Goal: Task Accomplishment & Management: Manage account settings

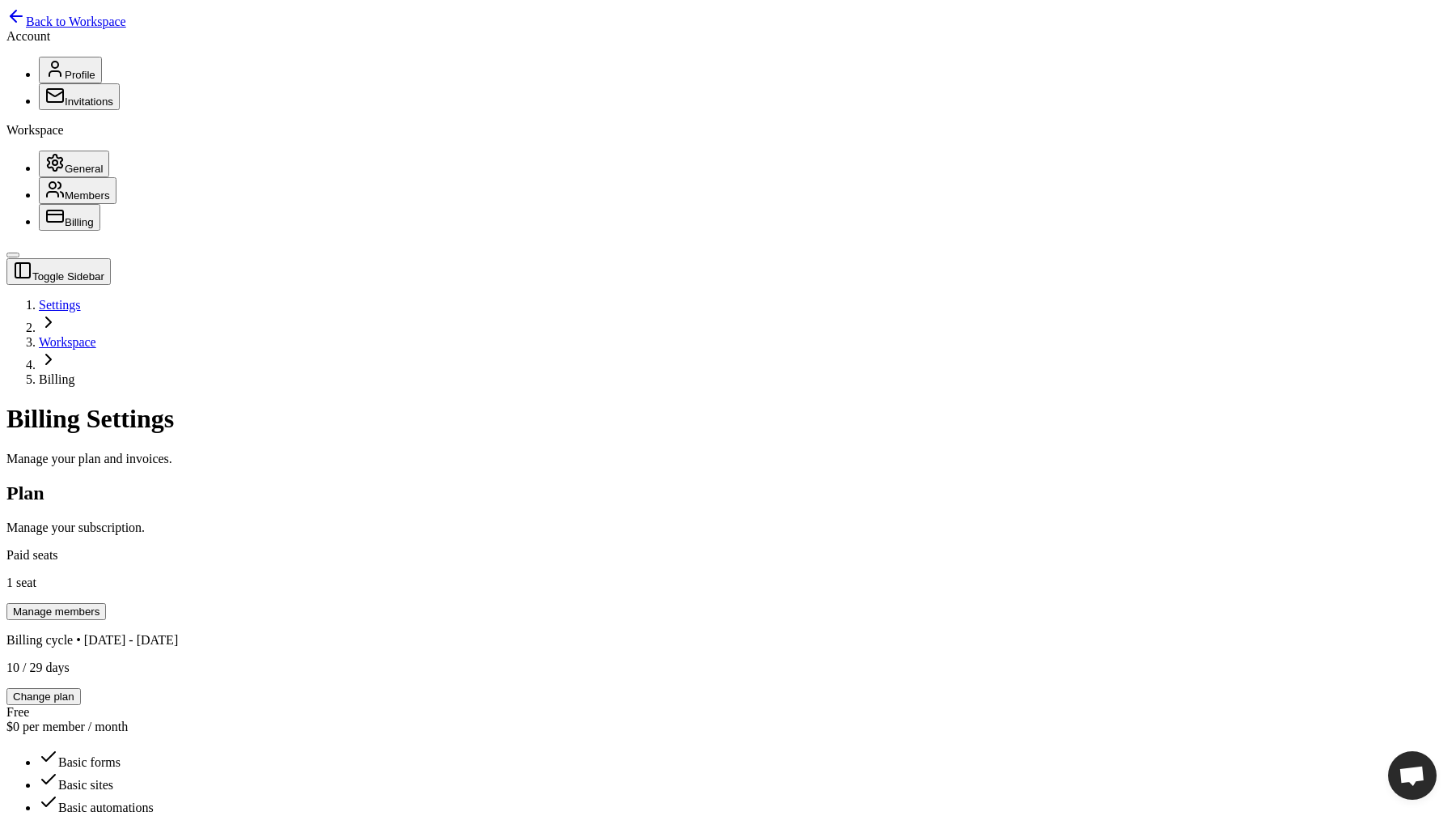
scroll to position [471, 0]
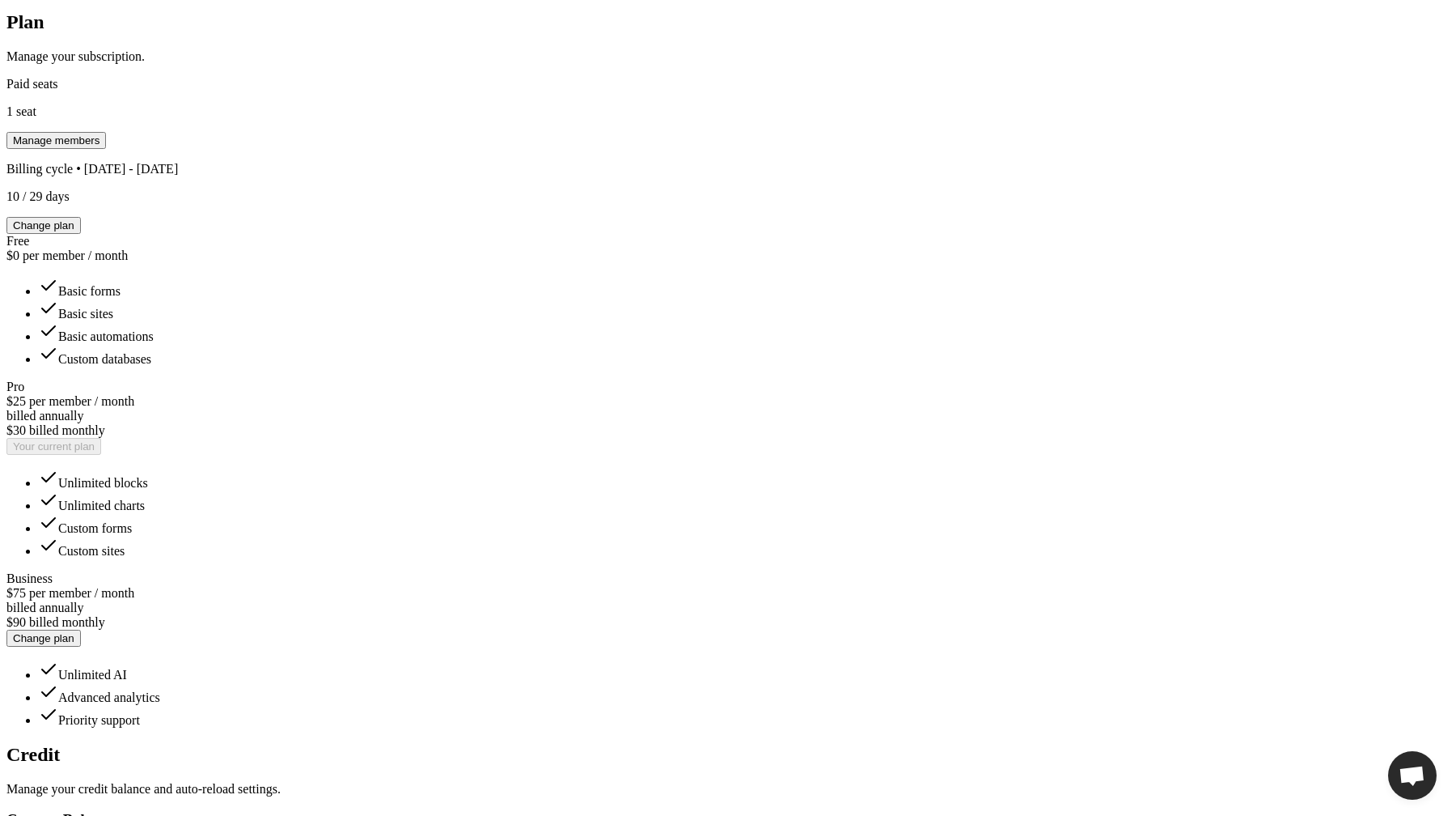
click at [1128, 342] on div "Toggle Sidebar Settings Workspace Billing Billing Settings Manage your plan and…" at bounding box center [728, 703] width 1443 height 1834
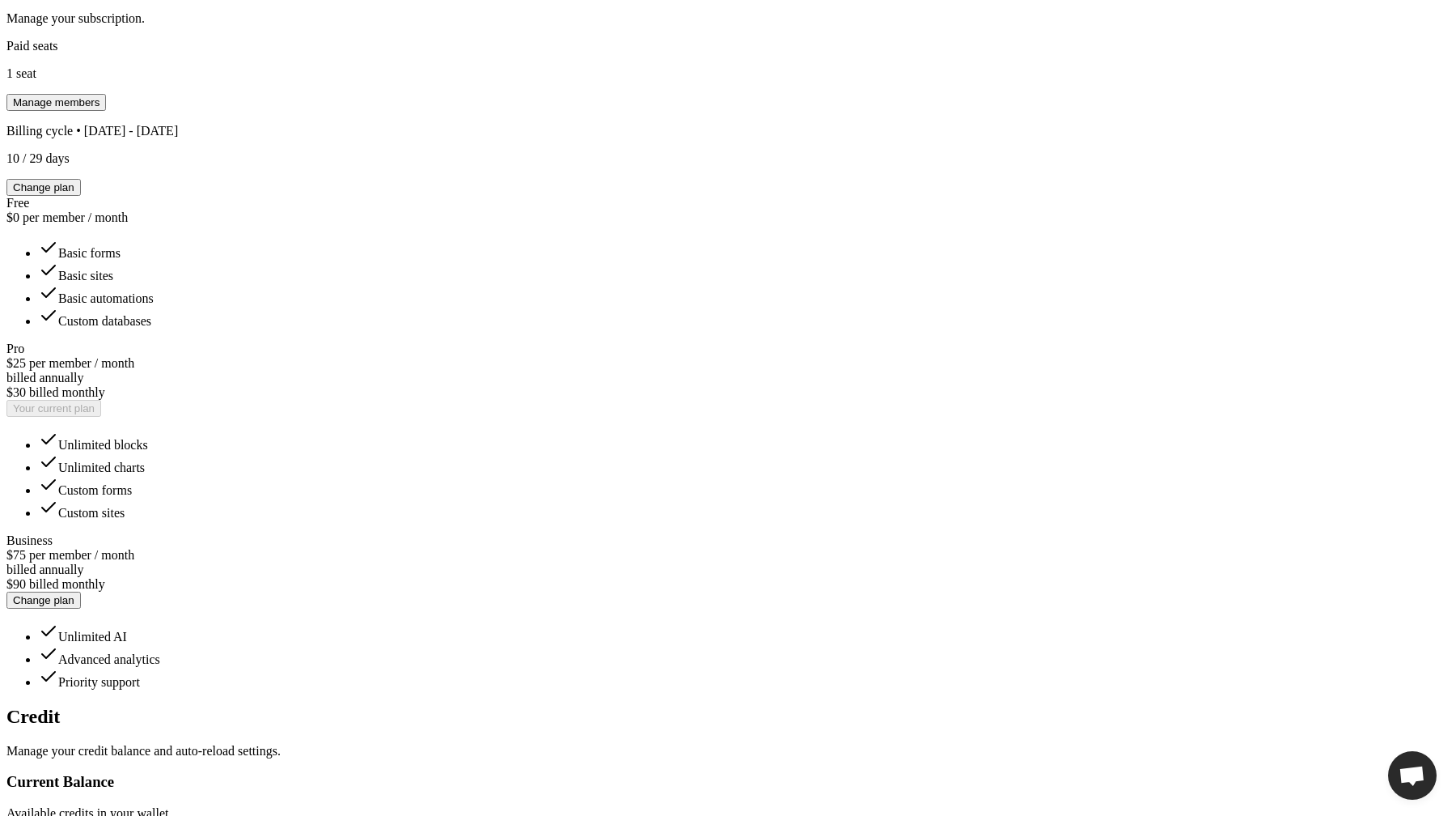
scroll to position [538, 0]
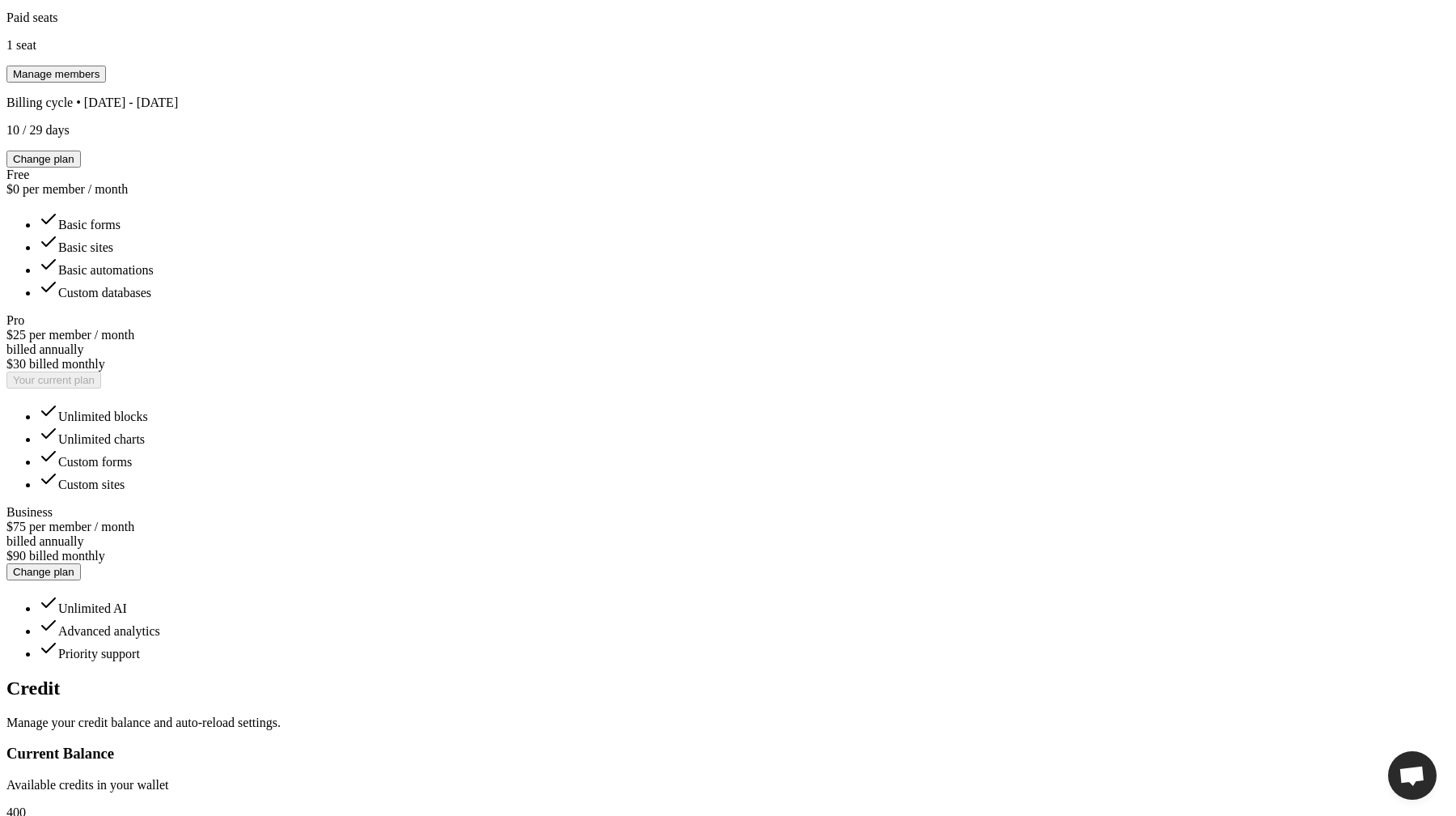
type input "**"
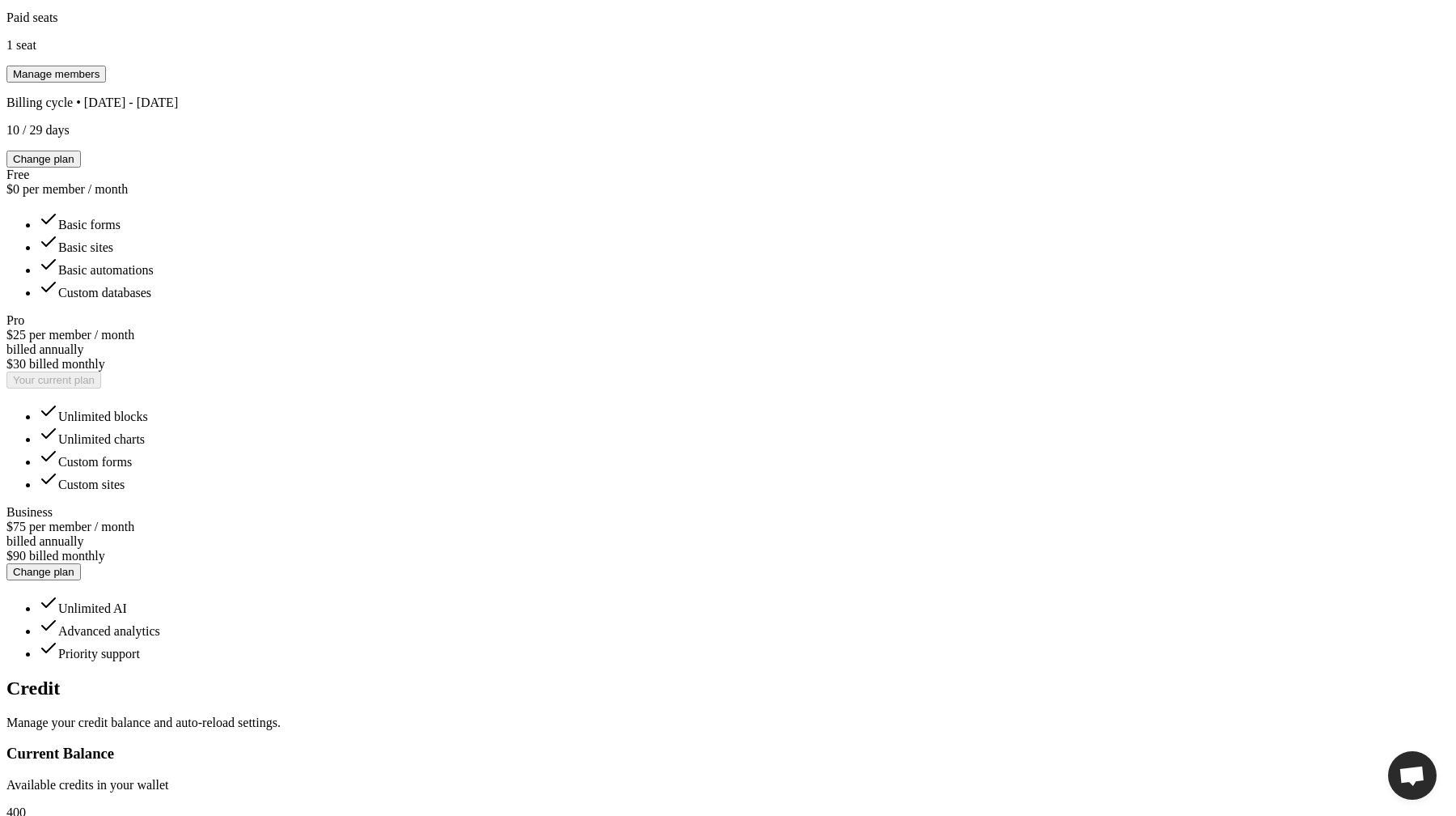
click at [1158, 239] on div "Toggle Sidebar Settings Workspace Billing Billing Settings Manage your plan and…" at bounding box center [728, 638] width 1443 height 1835
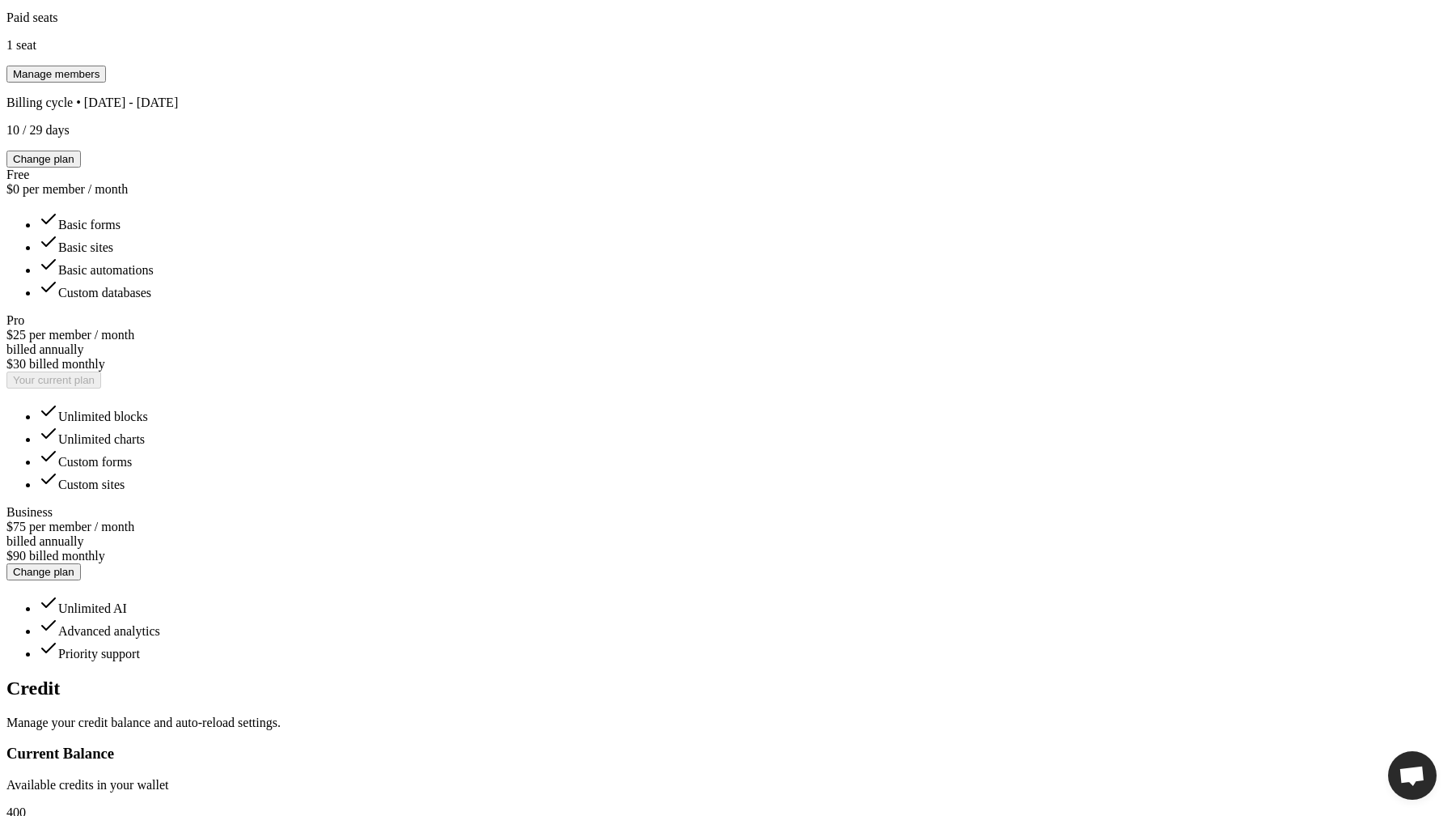
click at [1101, 211] on div "Toggle Sidebar Settings Workspace Billing Billing Settings Manage your plan and…" at bounding box center [728, 638] width 1443 height 1835
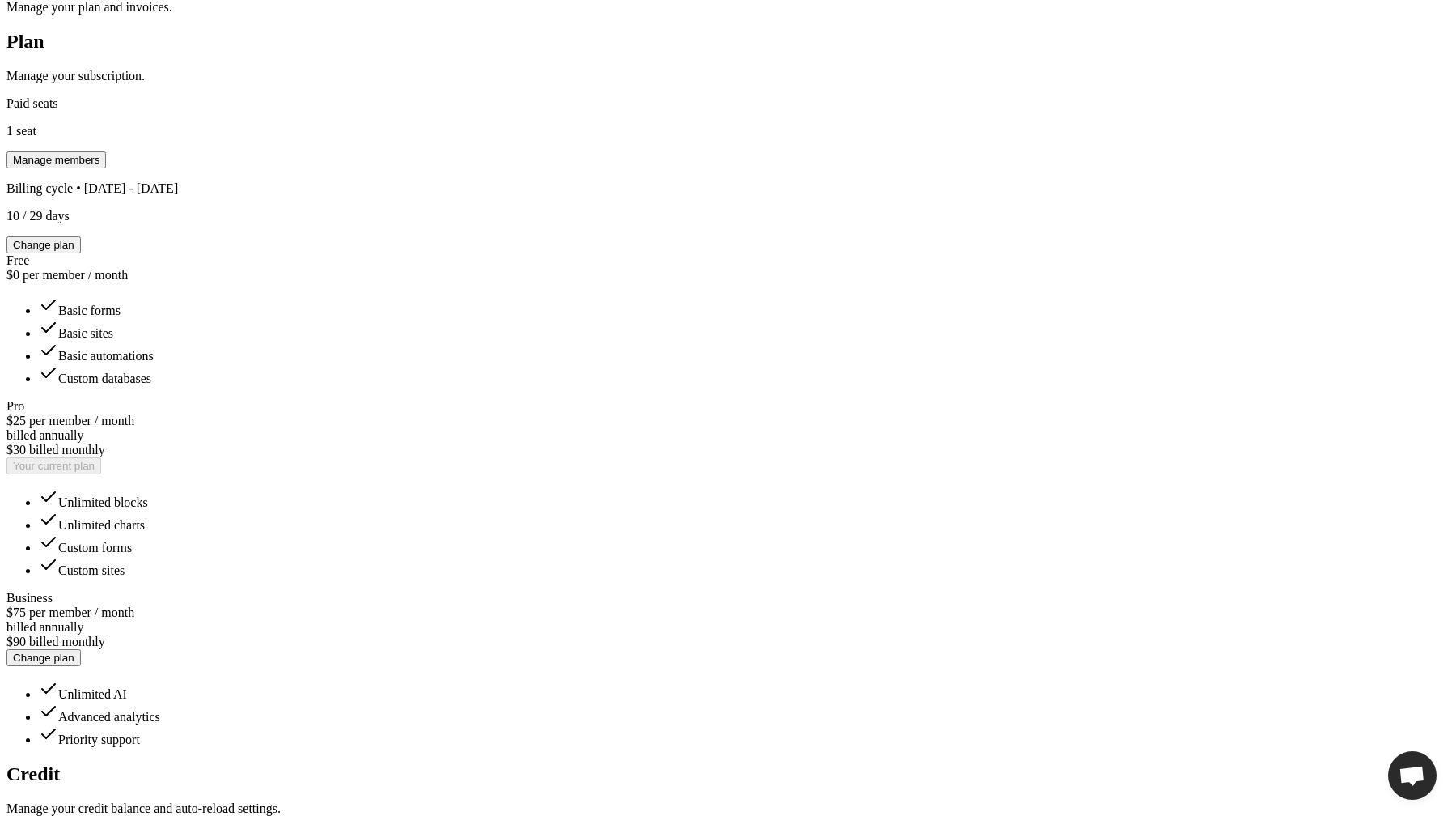
scroll to position [438, 0]
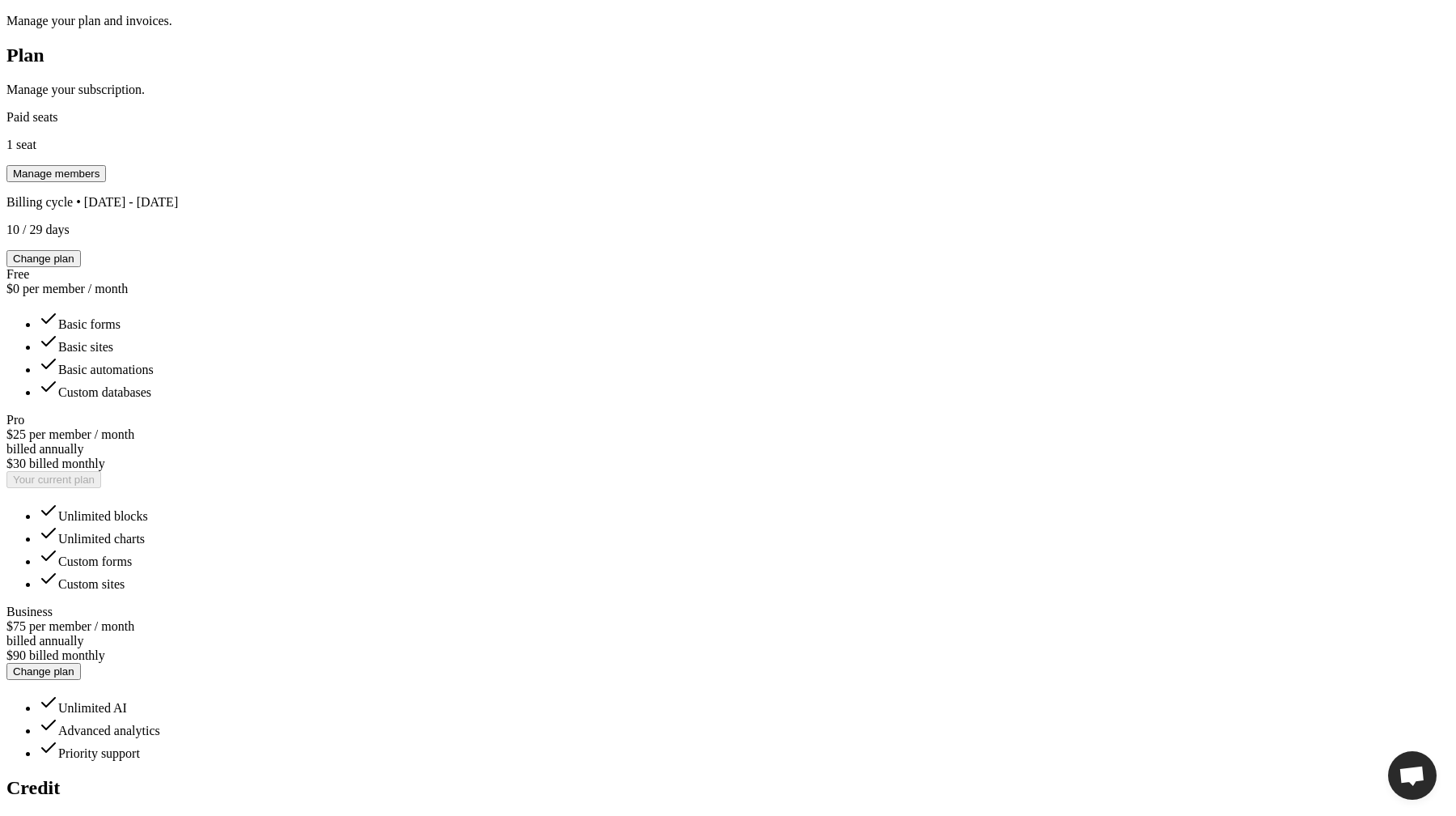
click at [1160, 313] on div "Toggle Sidebar Settings Workspace Billing Billing Settings Manage your plan and…" at bounding box center [728, 737] width 1443 height 1835
type input "*"
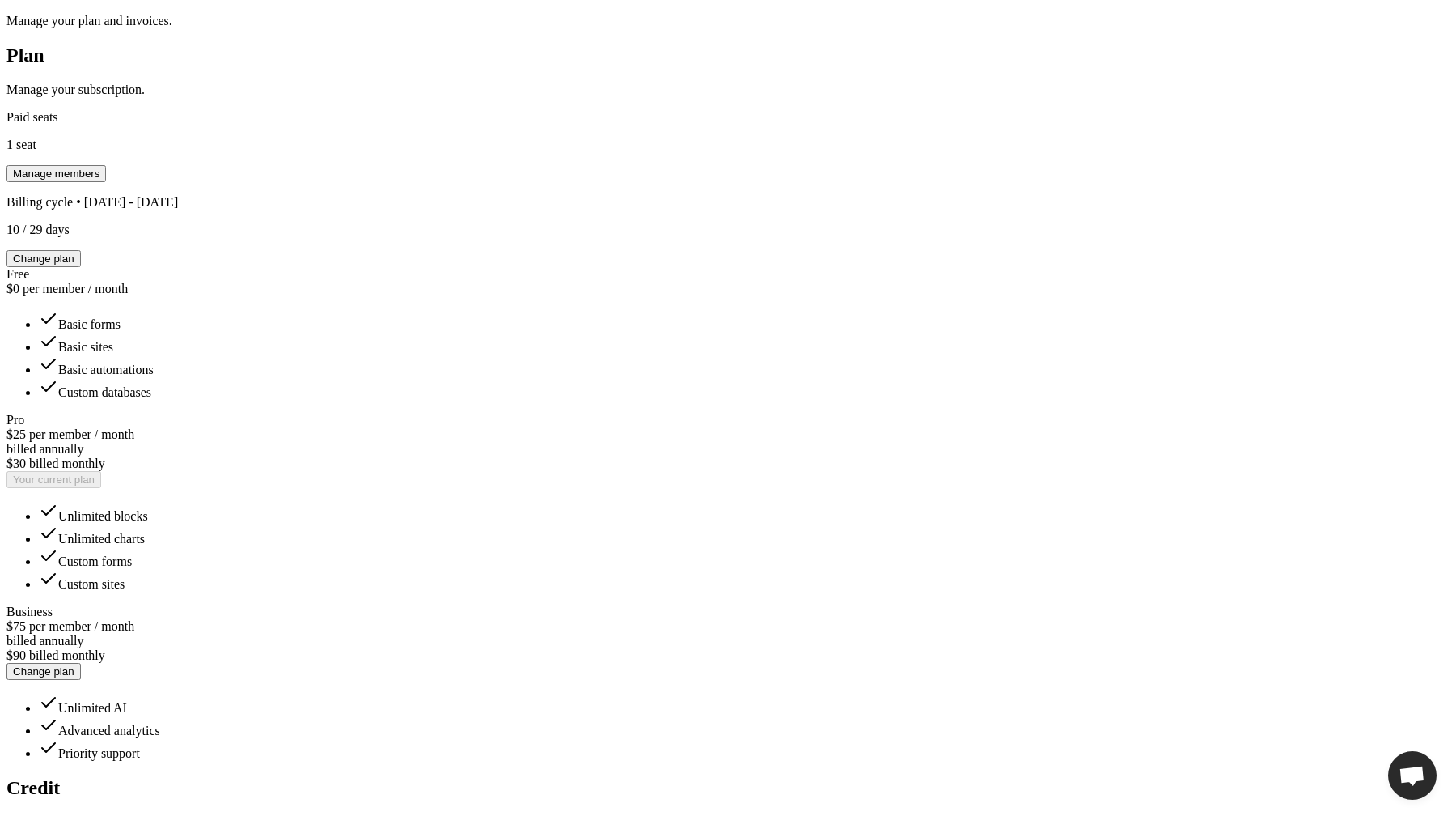
type input "*"
type input "**"
type input "*"
click at [1083, 389] on div "Toggle Sidebar Settings Workspace Billing Billing Settings Manage your plan and…" at bounding box center [728, 737] width 1443 height 1835
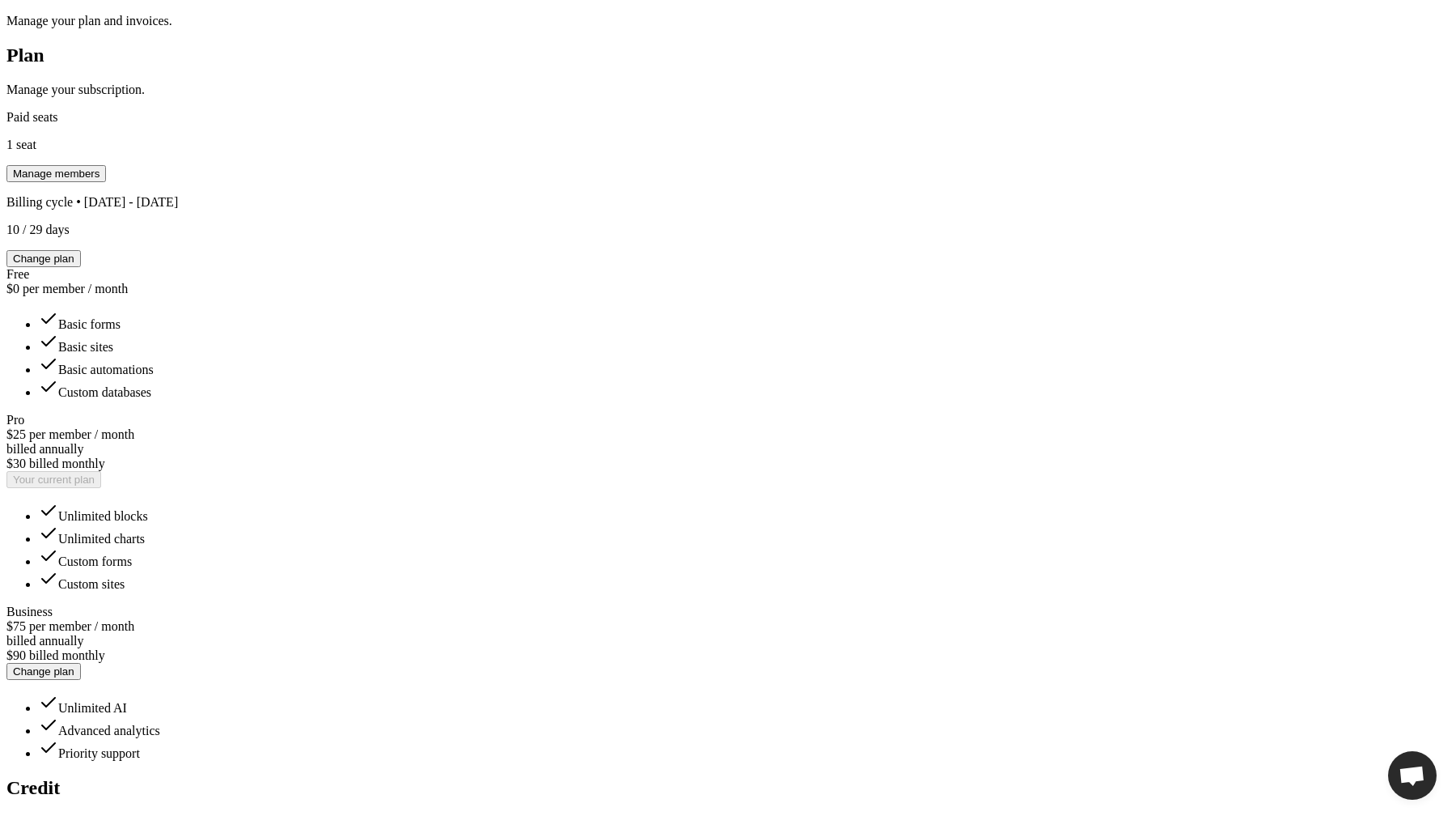
type input "**"
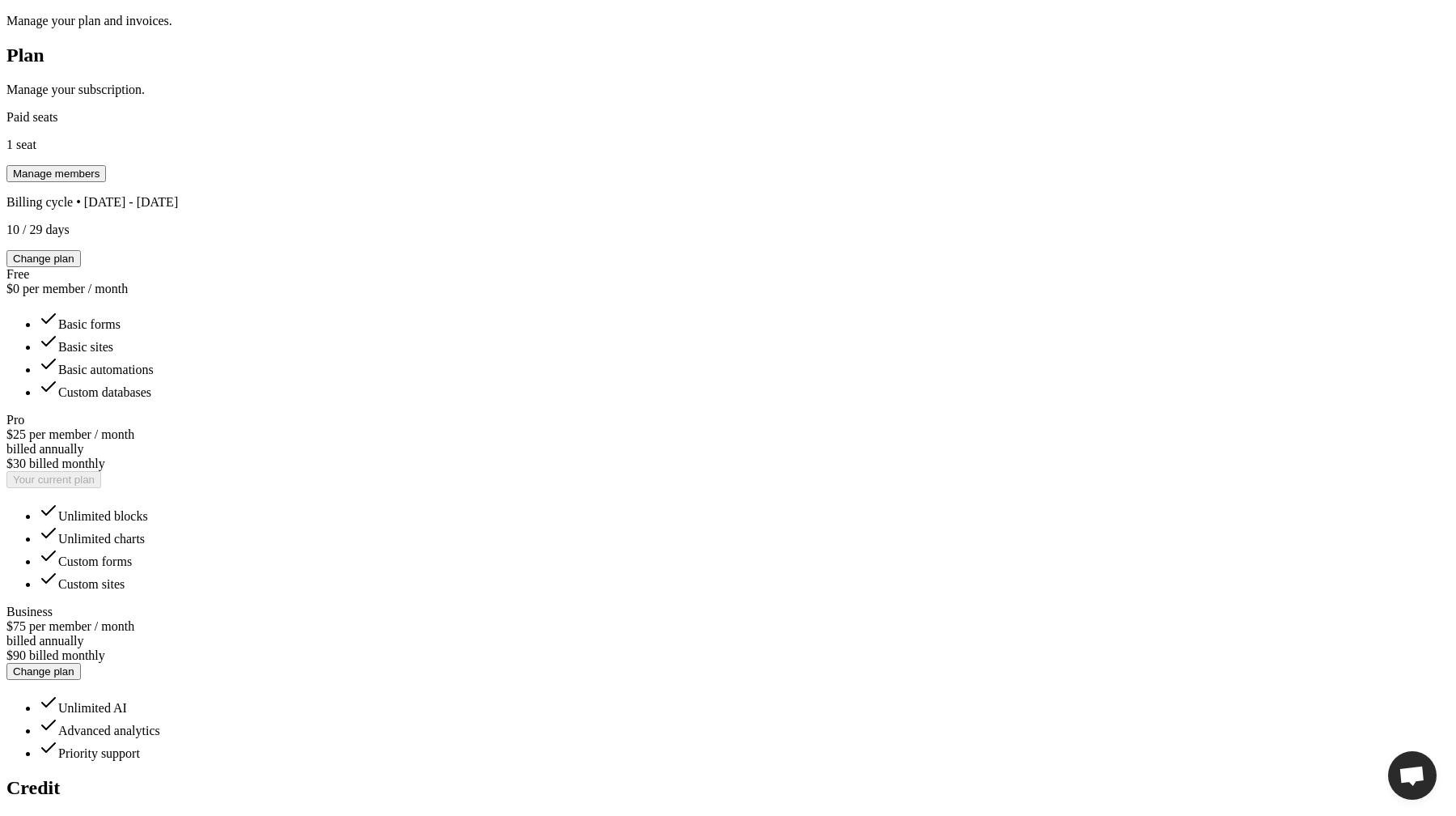
click at [1087, 380] on div "Toggle Sidebar Settings Workspace Billing Billing Settings Manage your plan and…" at bounding box center [728, 737] width 1443 height 1835
click at [1037, 379] on div "Toggle Sidebar Settings Workspace Billing Billing Settings Manage your plan and…" at bounding box center [728, 737] width 1443 height 1835
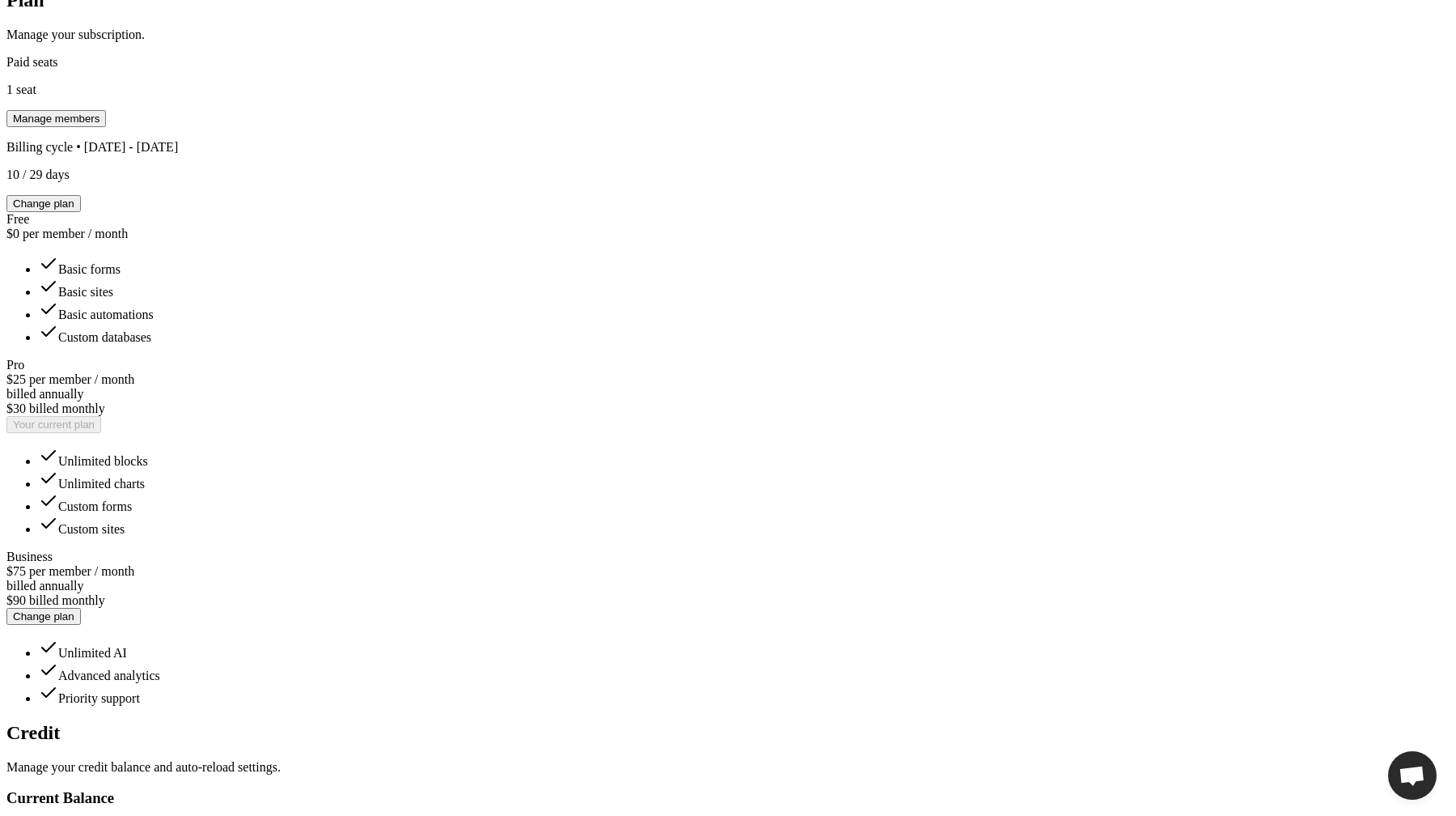
scroll to position [447, 0]
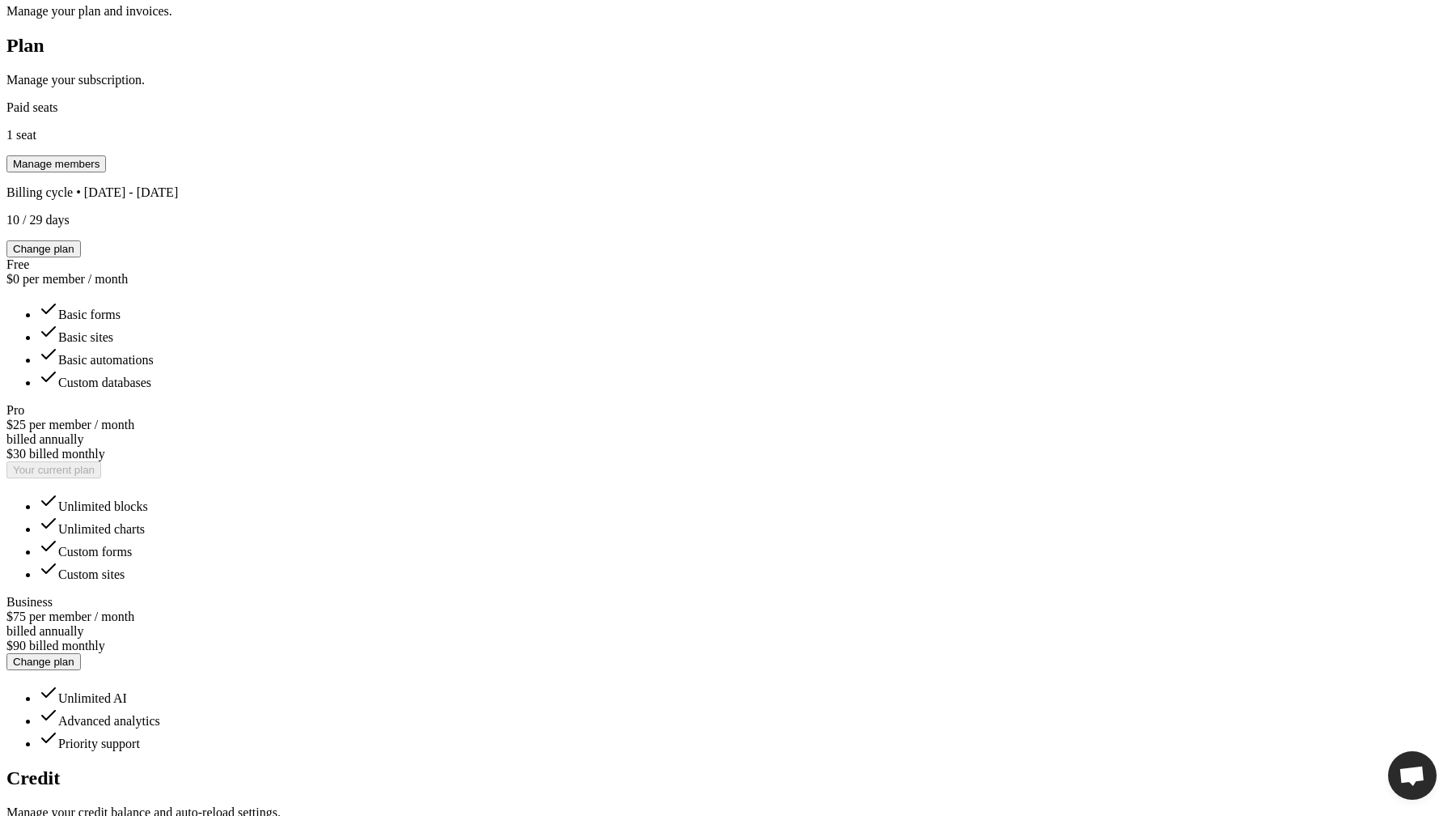
click at [1149, 340] on div "Toggle Sidebar Settings Workspace Billing Billing Settings Manage your plan and…" at bounding box center [728, 727] width 1443 height 1835
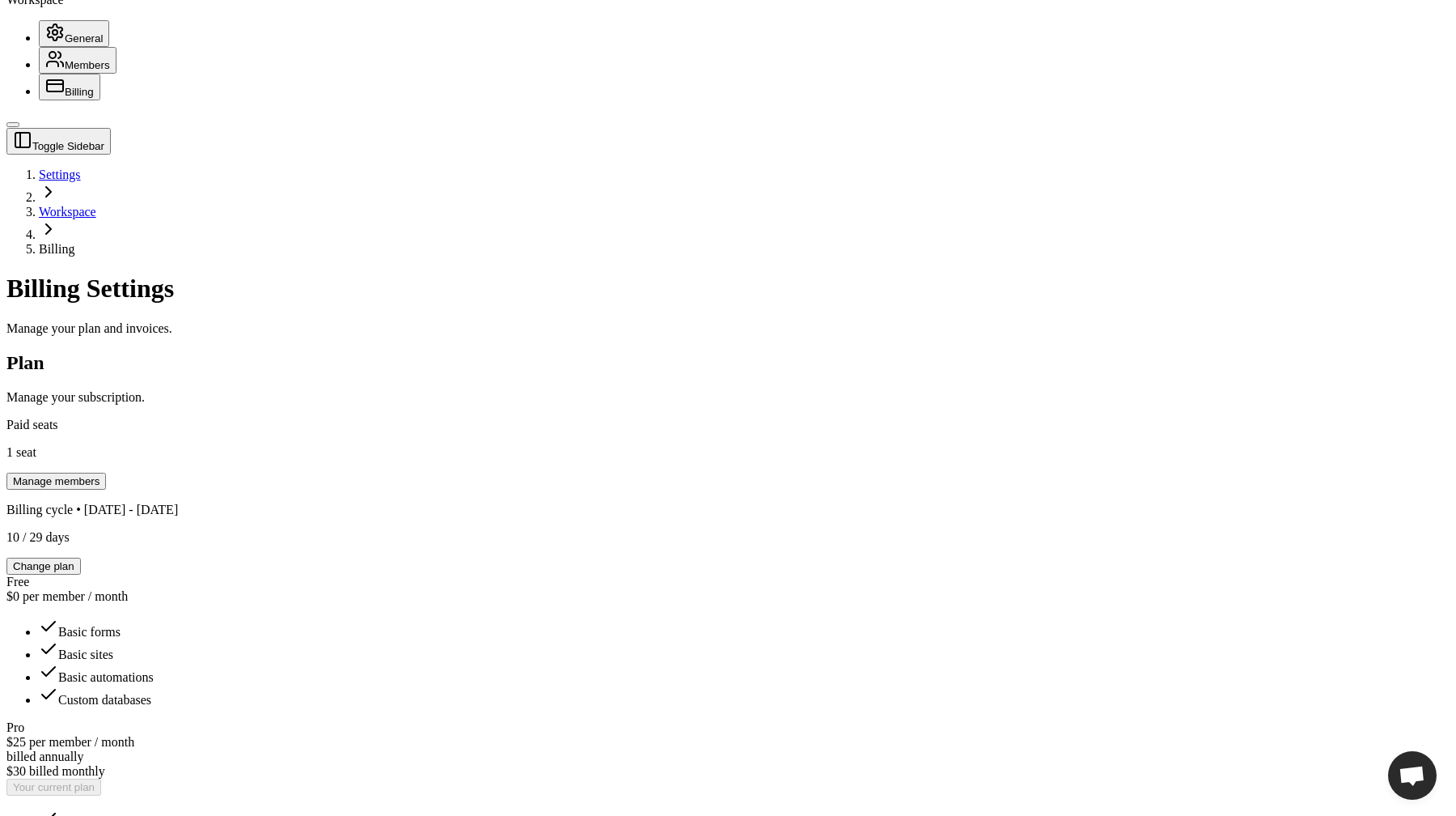
scroll to position [0, 0]
